Goal: Task Accomplishment & Management: Complete application form

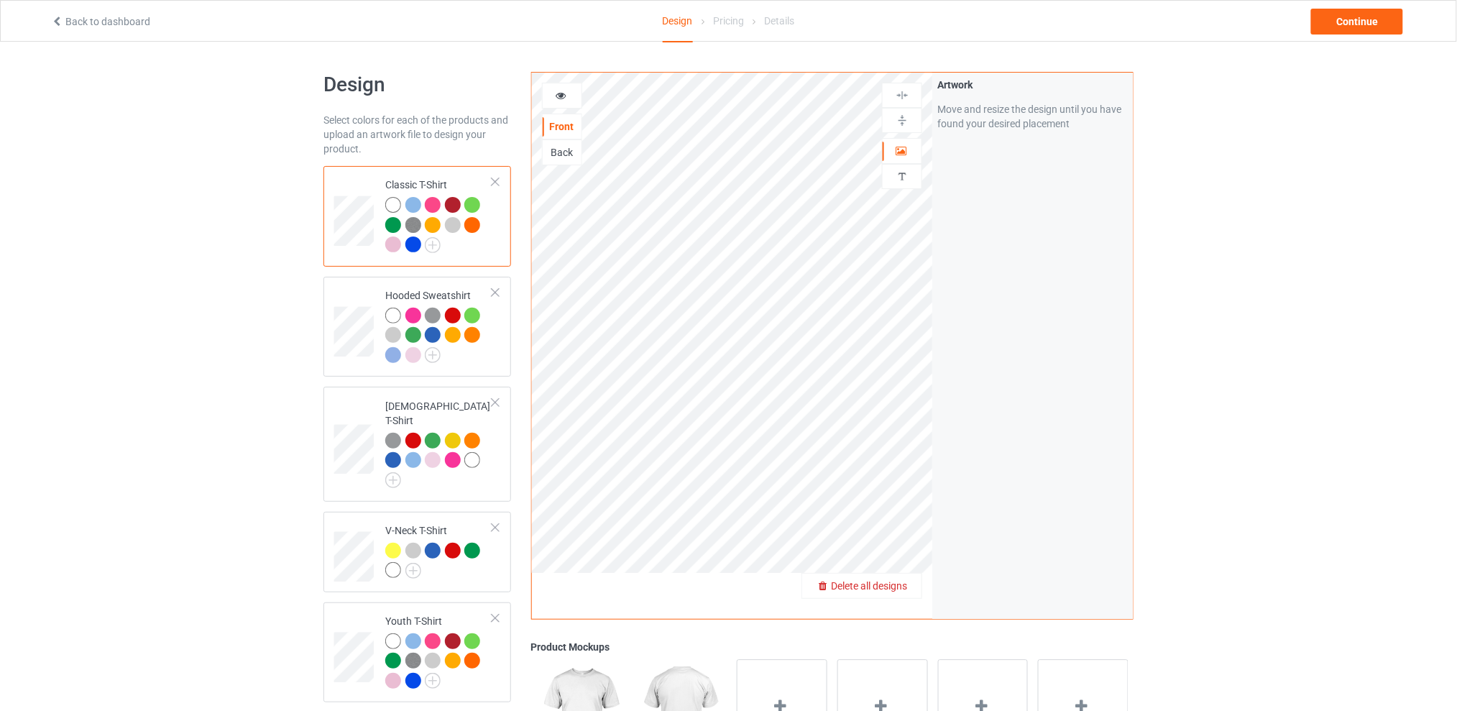
click at [909, 584] on div "Delete all designs" at bounding box center [861, 586] width 119 height 14
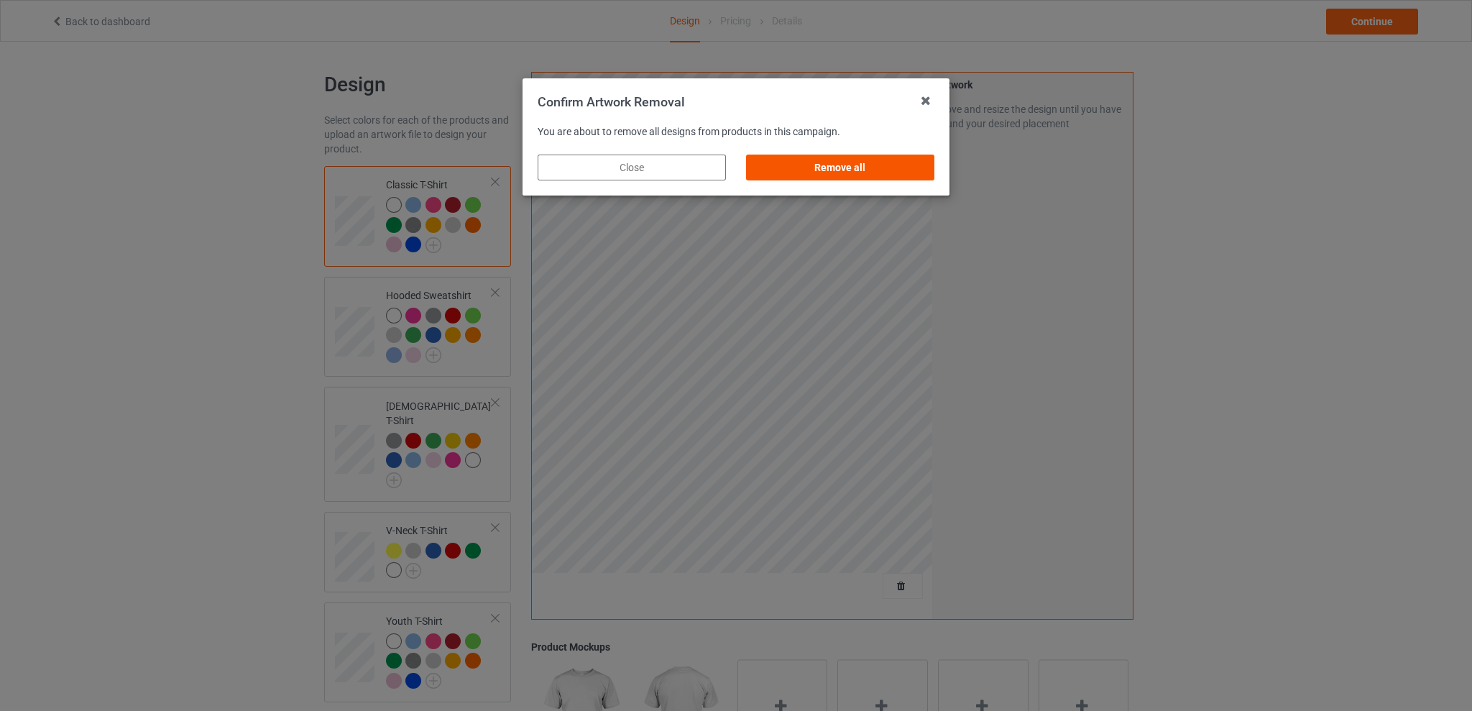
click at [845, 166] on div "Remove all" at bounding box center [840, 168] width 188 height 26
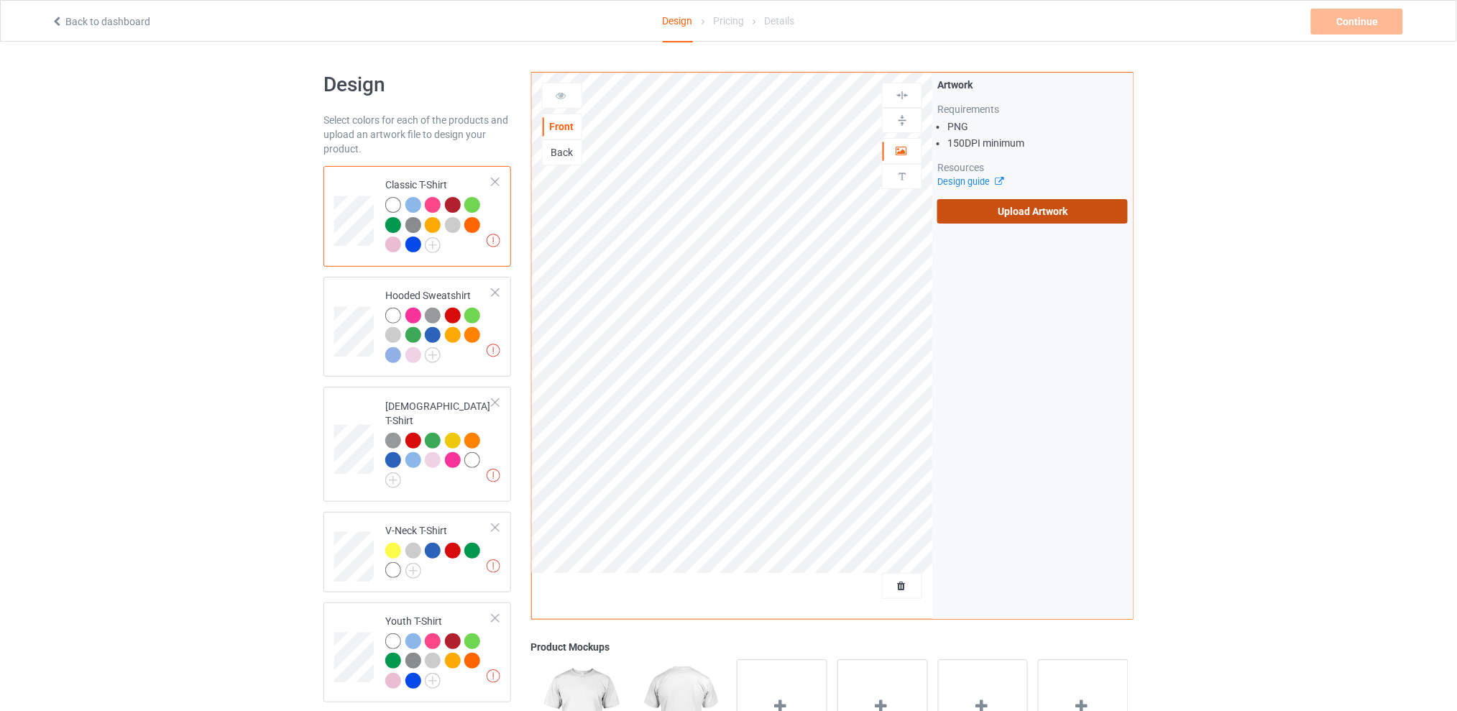
click at [1009, 221] on label "Upload Artwork" at bounding box center [1033, 211] width 191 height 24
click at [0, 0] on input "Upload Artwork" at bounding box center [0, 0] width 0 height 0
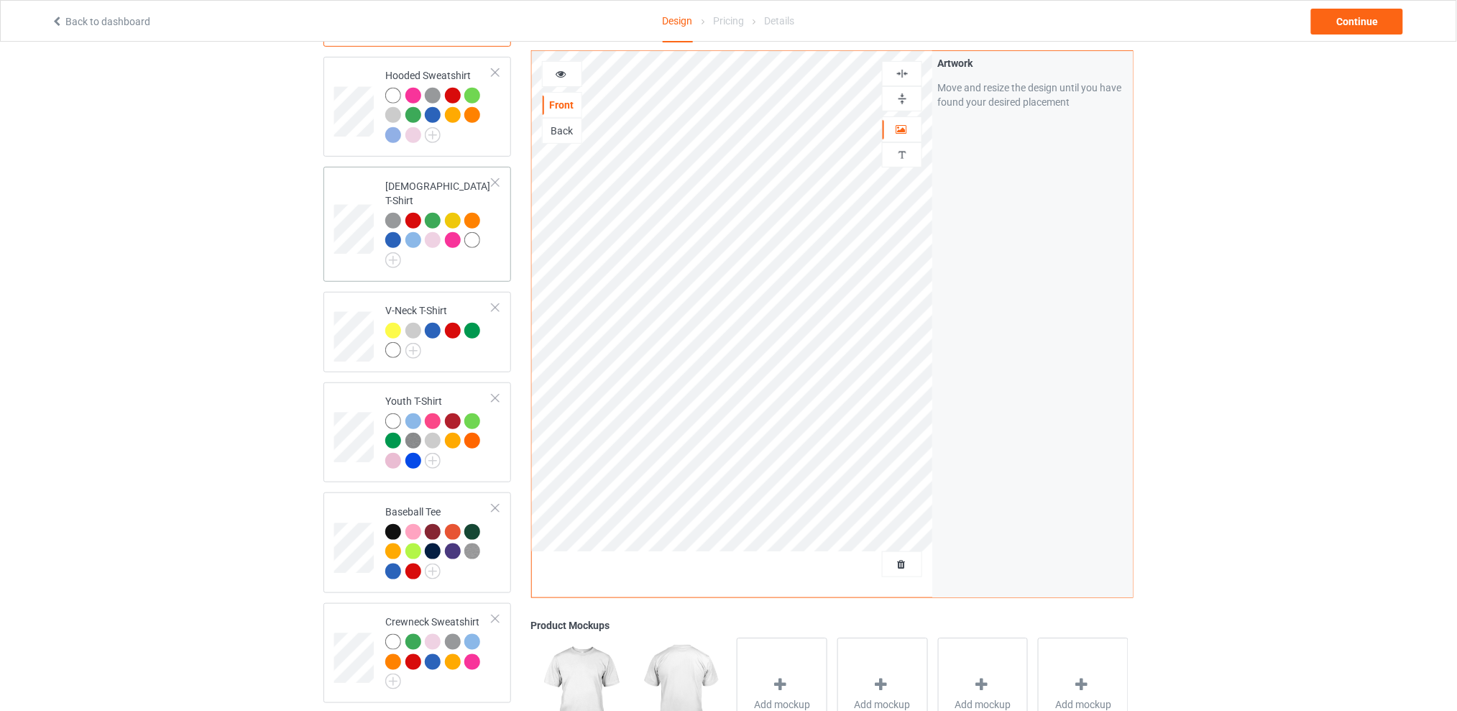
scroll to position [316, 0]
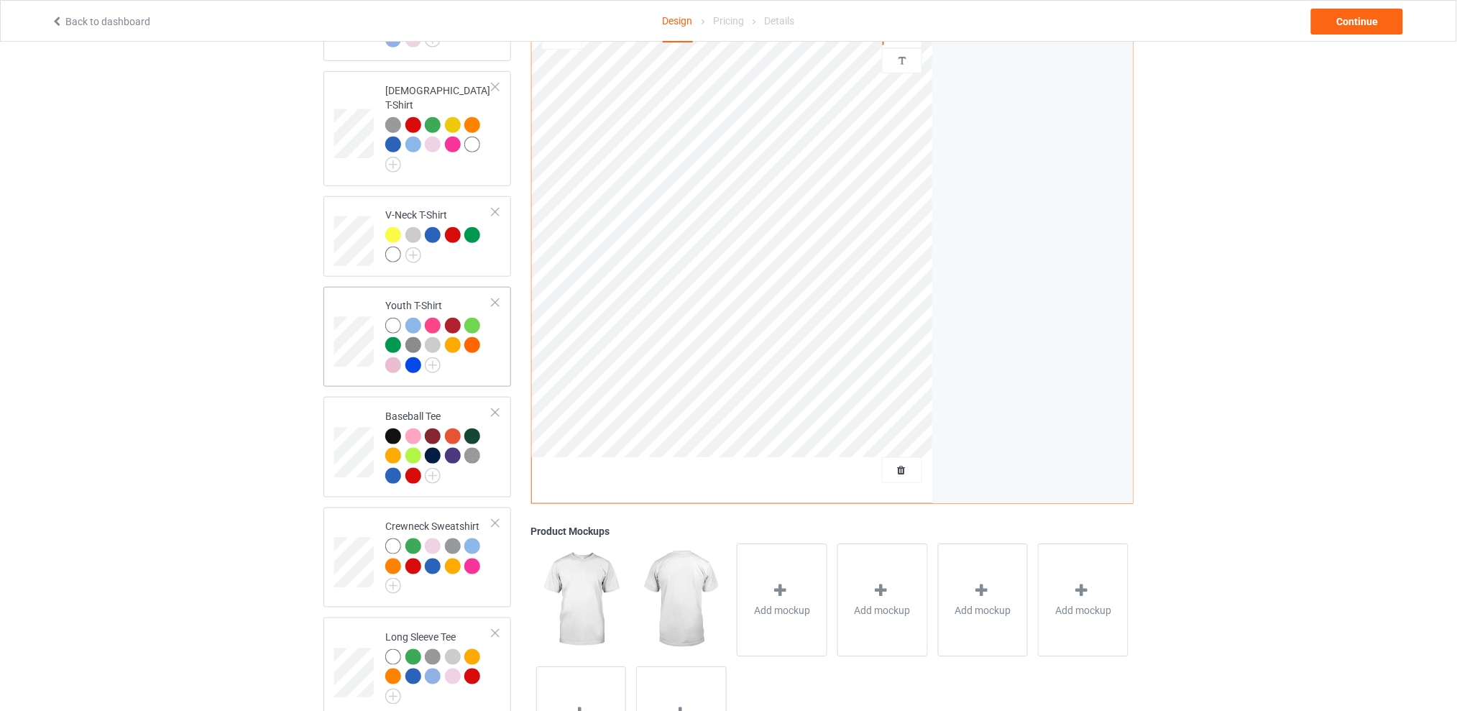
click at [495, 298] on div at bounding box center [495, 303] width 10 height 10
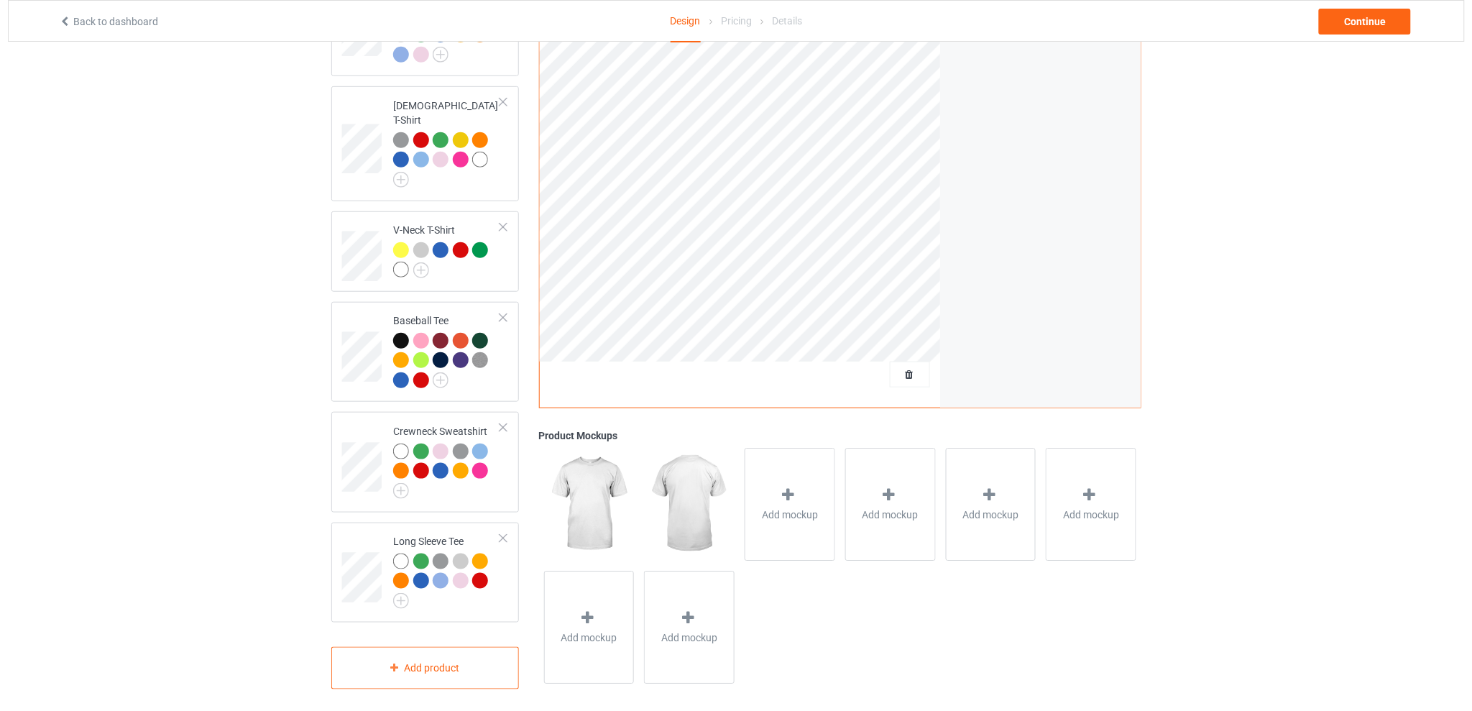
scroll to position [0, 0]
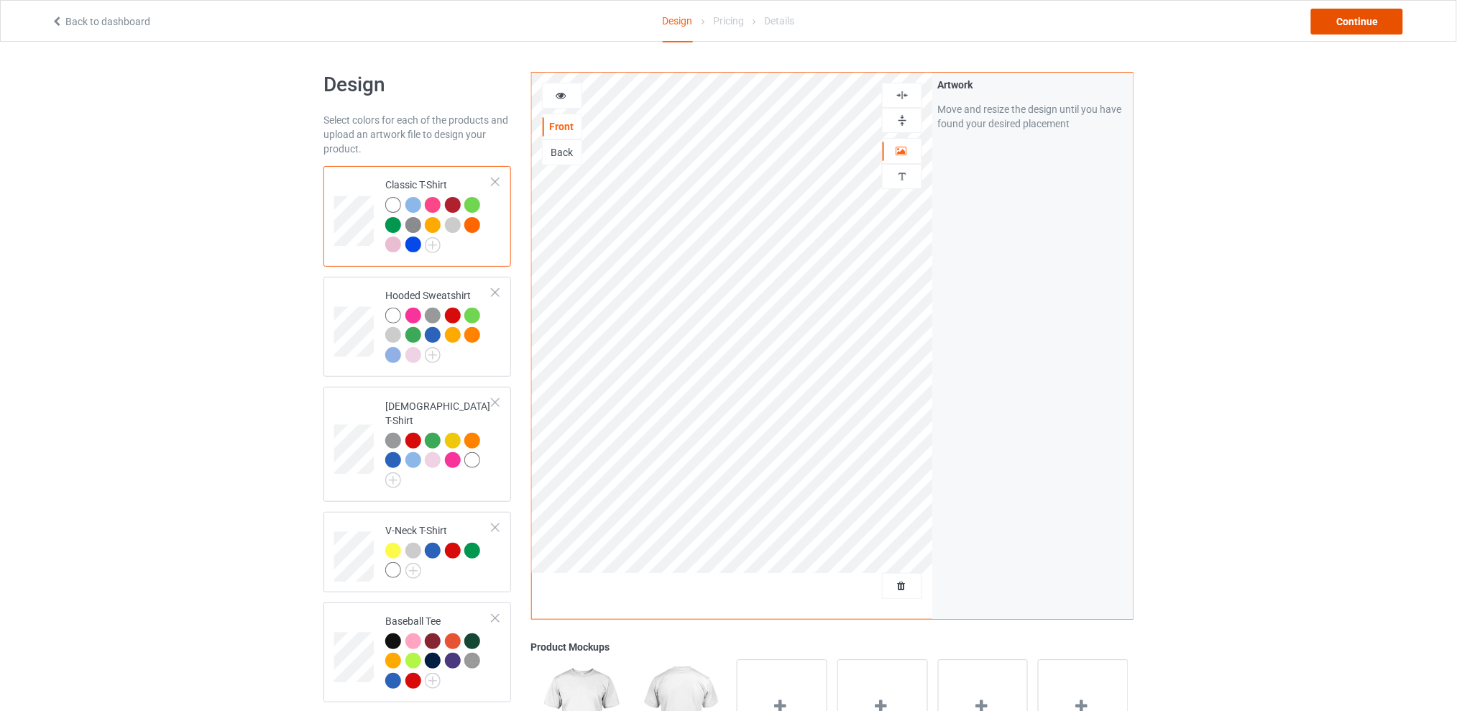
click at [1331, 24] on div "Continue" at bounding box center [1357, 22] width 92 height 26
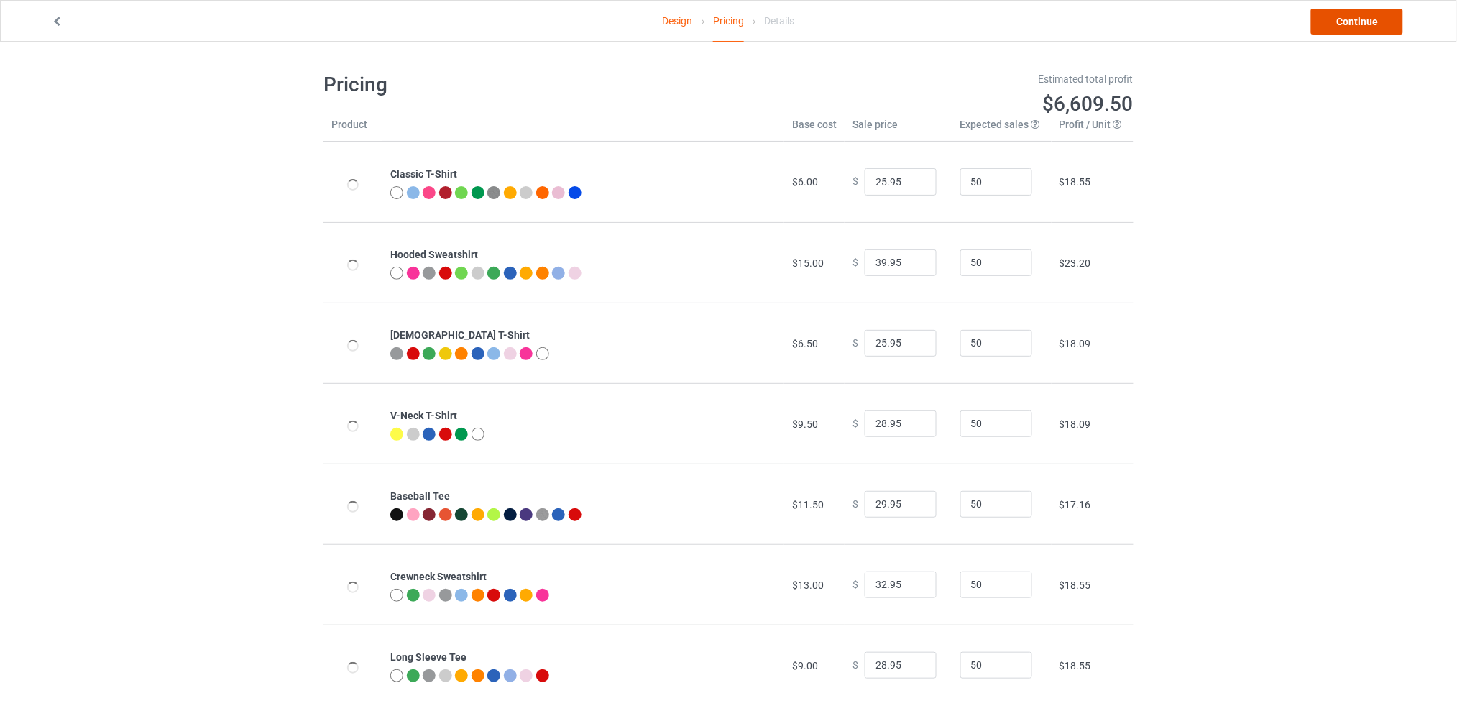
click at [1338, 19] on link "Continue" at bounding box center [1357, 22] width 92 height 26
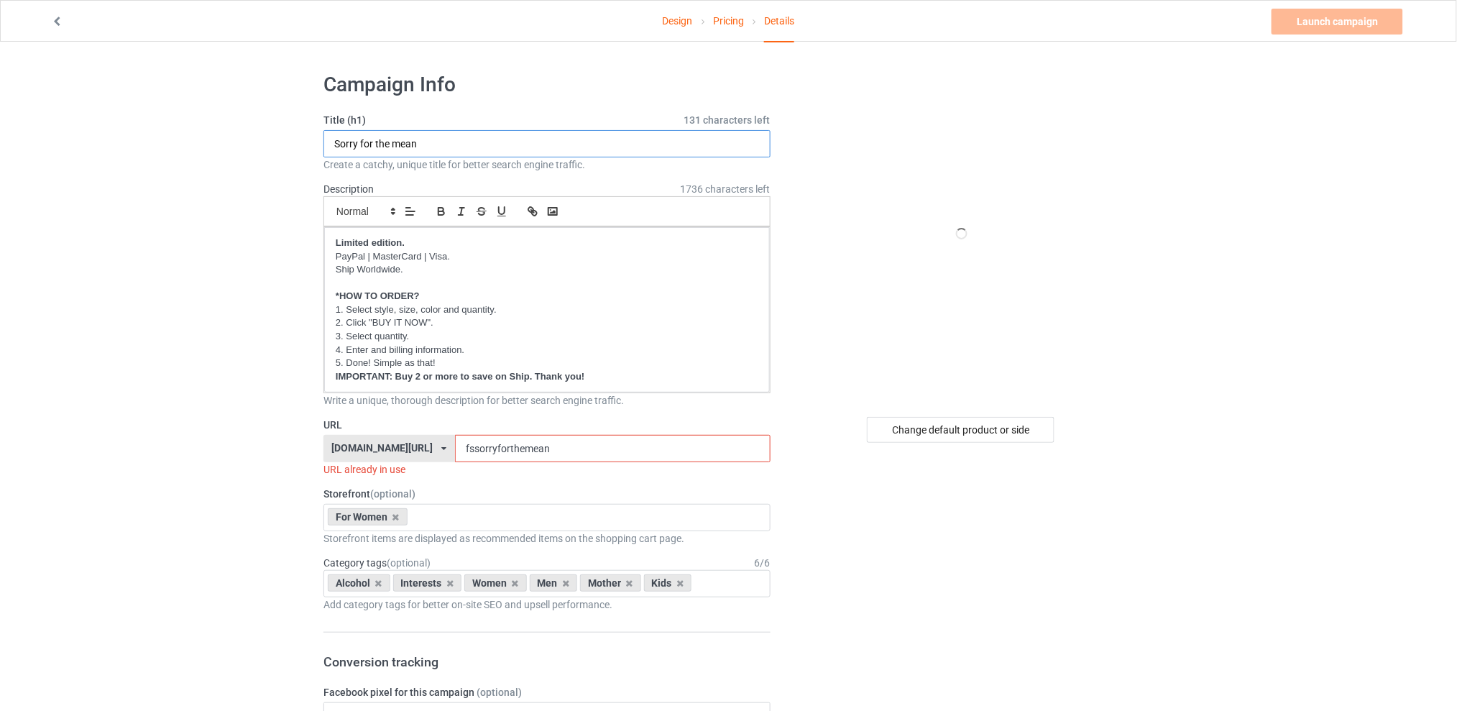
drag, startPoint x: 427, startPoint y: 145, endPoint x: 298, endPoint y: 147, distance: 129.4
type input "I refuse to kiss"
drag, startPoint x: 582, startPoint y: 446, endPoint x: 441, endPoint y: 446, distance: 140.9
click at [441, 446] on div "[DOMAIN_NAME][URL] [DOMAIN_NAME][URL] [DOMAIN_NAME][URL] [DOMAIN_NAME][URL] 5d7…" at bounding box center [547, 448] width 447 height 27
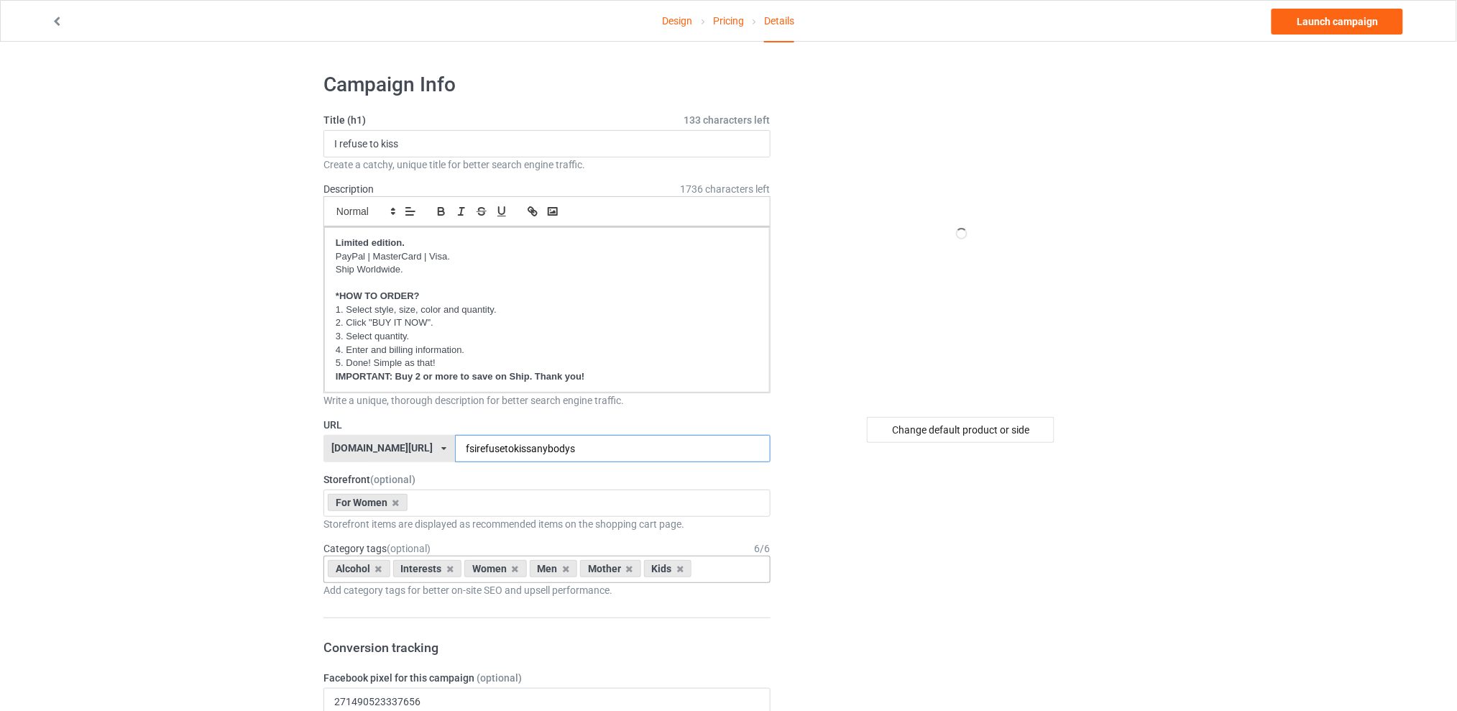
type input "fsirefusetokissanybodys"
click at [380, 574] on icon at bounding box center [378, 568] width 7 height 9
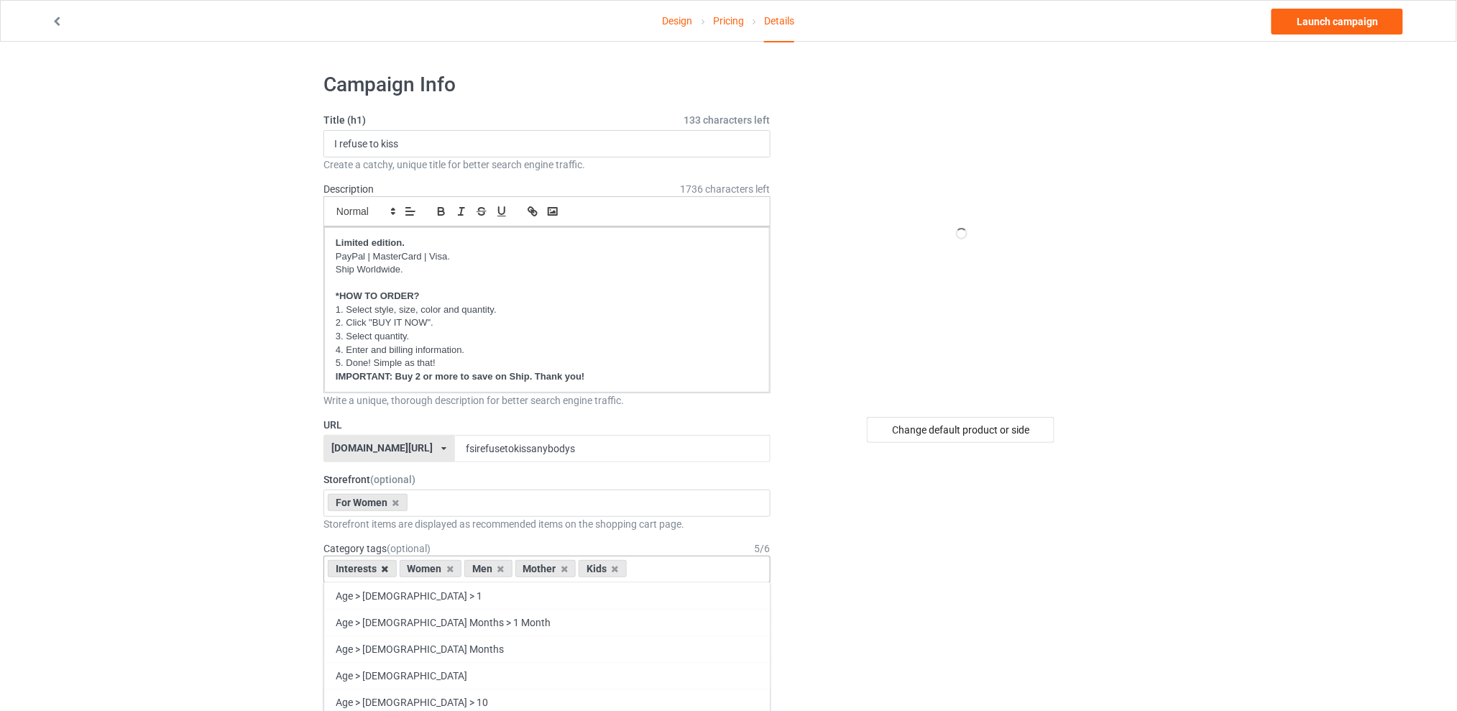
click at [385, 571] on icon at bounding box center [385, 568] width 7 height 9
click at [429, 568] on icon at bounding box center [429, 568] width 7 height 9
click at [440, 571] on icon at bounding box center [442, 568] width 7 height 9
click at [431, 569] on icon at bounding box center [429, 568] width 7 height 9
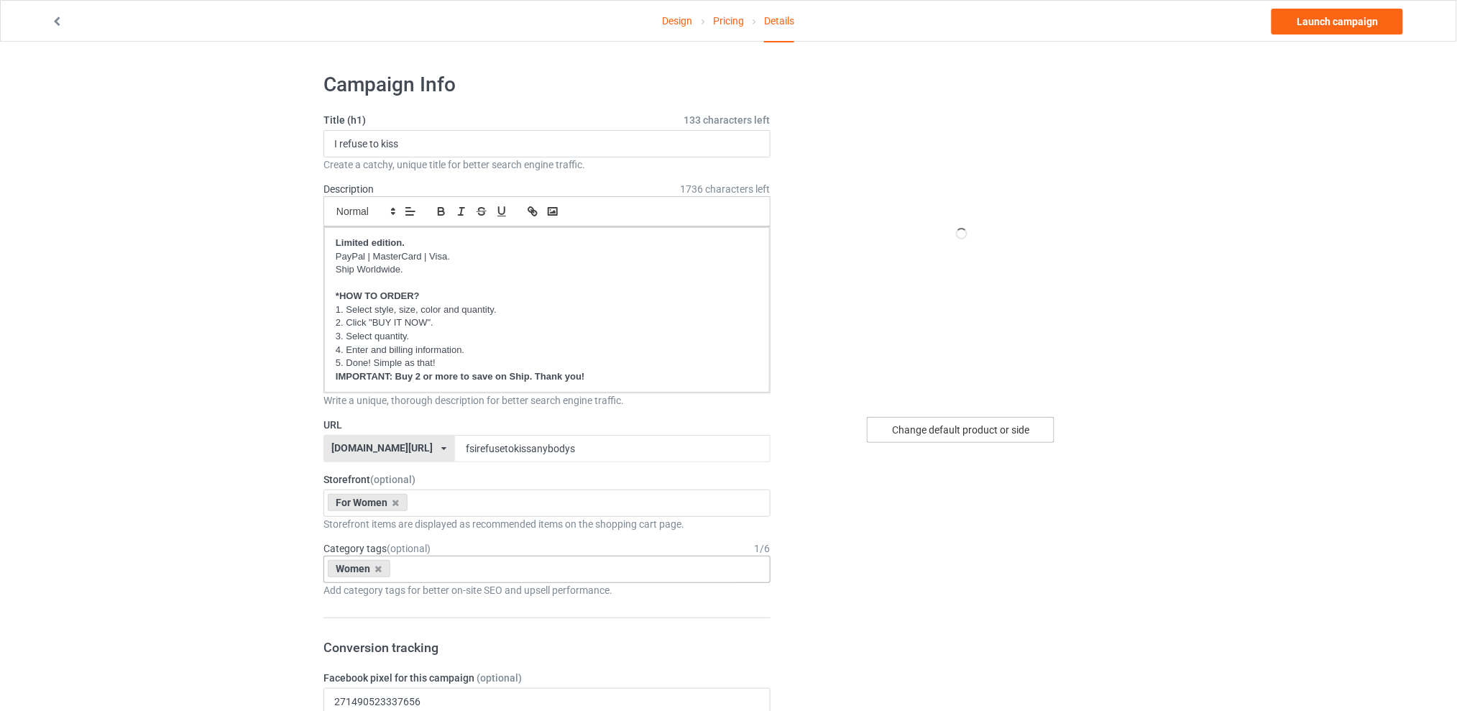
click at [957, 431] on div "Change default product or side" at bounding box center [961, 430] width 188 height 26
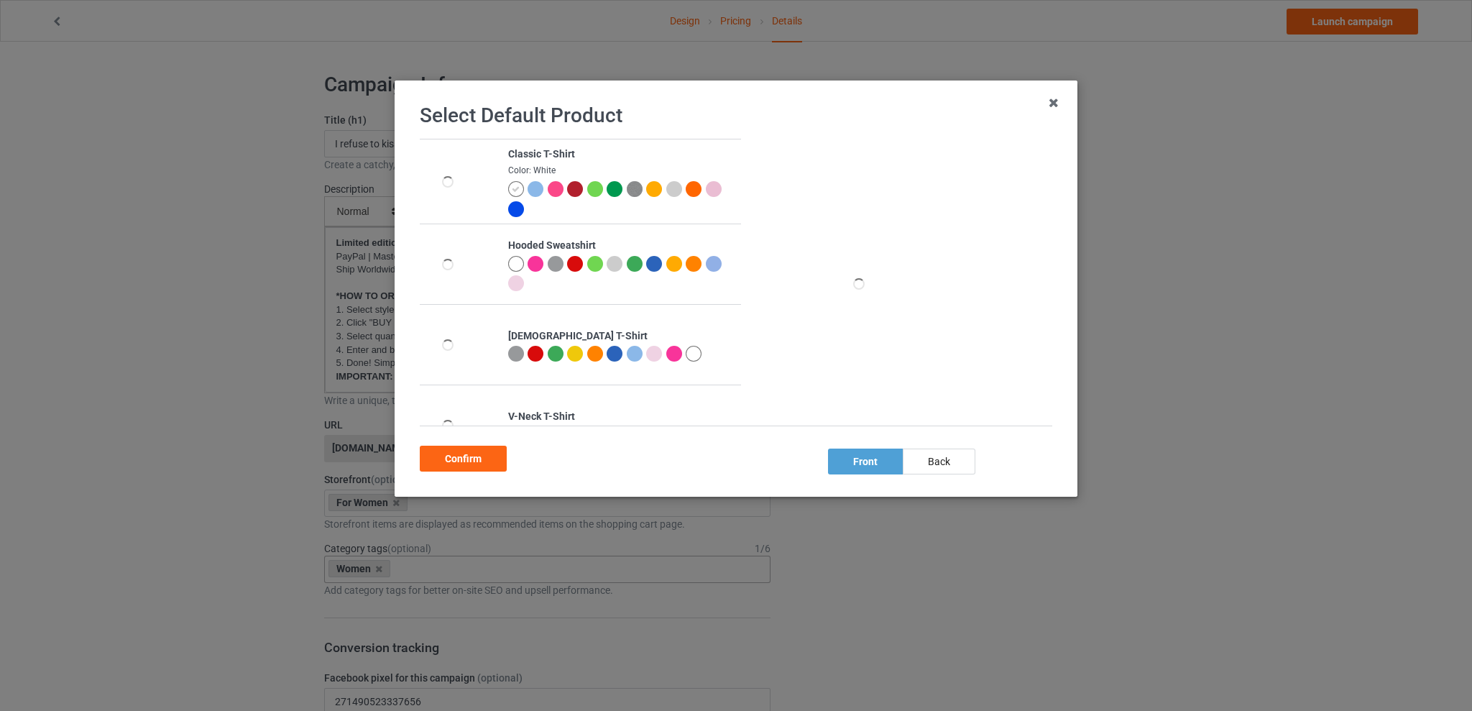
scroll to position [191, 0]
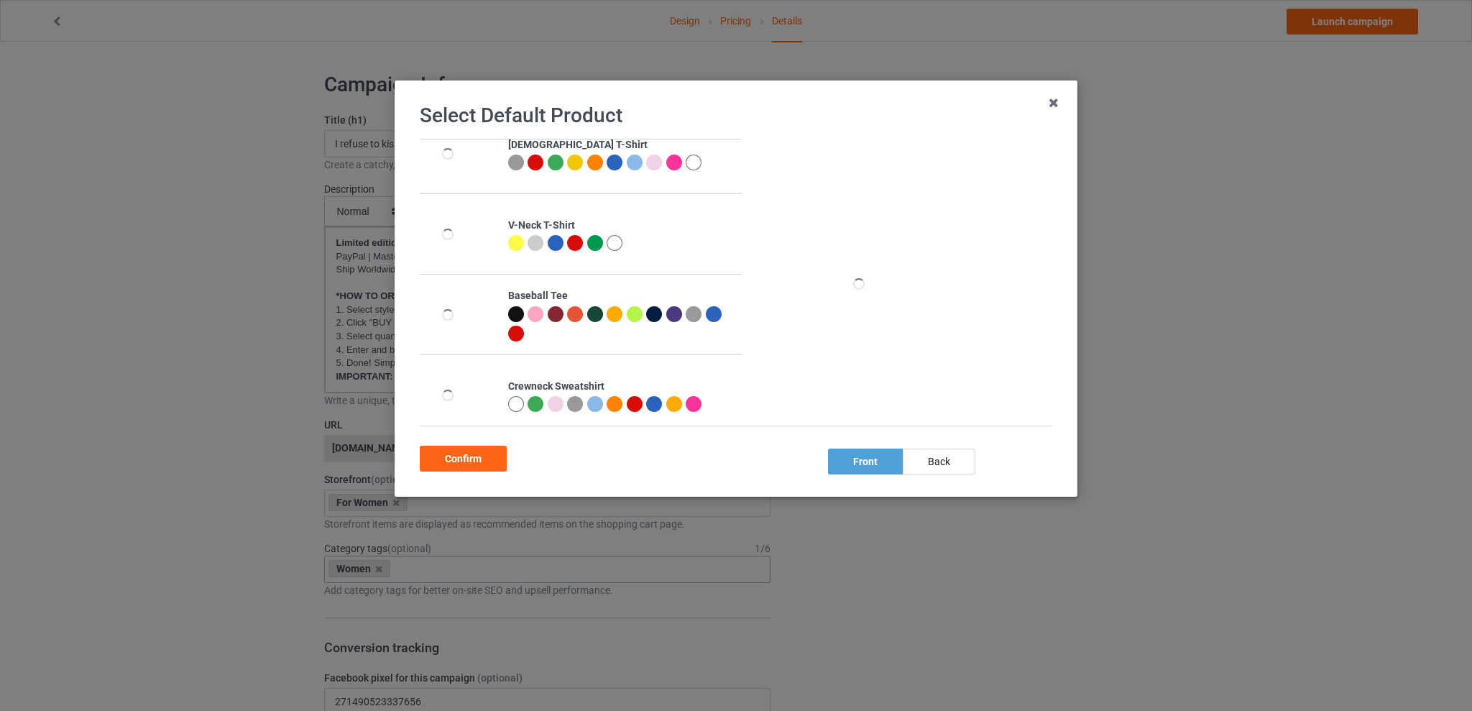
click at [692, 401] on div at bounding box center [694, 404] width 16 height 16
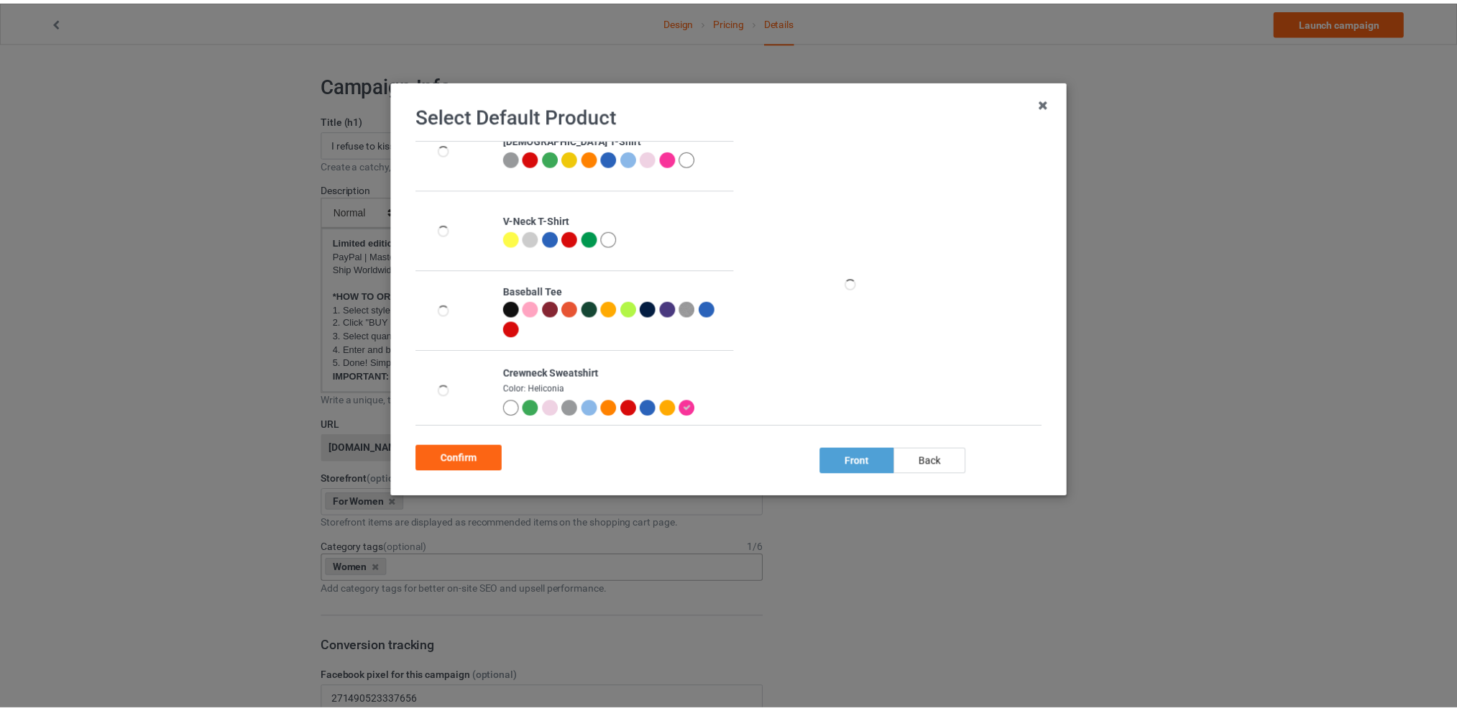
scroll to position [186, 0]
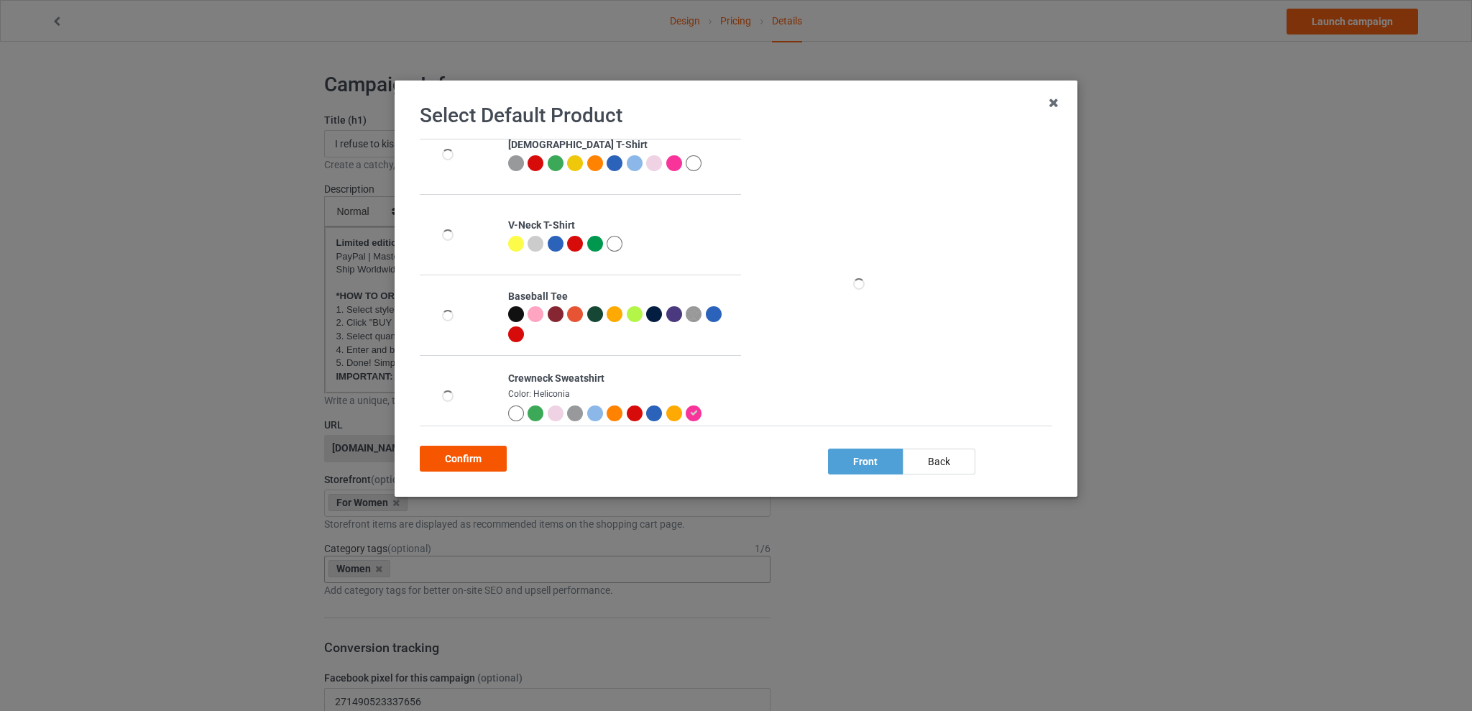
click at [467, 454] on div "Confirm" at bounding box center [463, 459] width 87 height 26
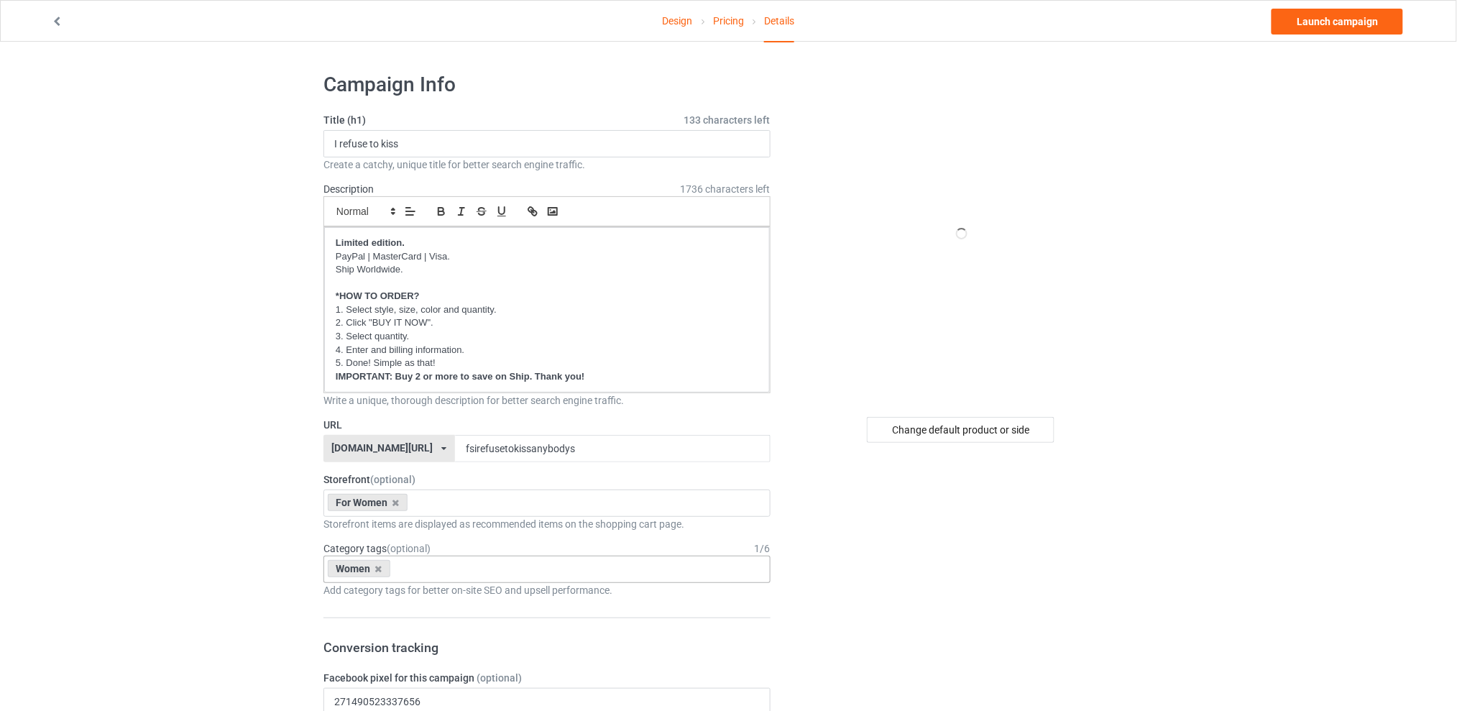
click at [1298, 22] on link "Launch campaign" at bounding box center [1338, 22] width 132 height 26
